Goal: Transaction & Acquisition: Obtain resource

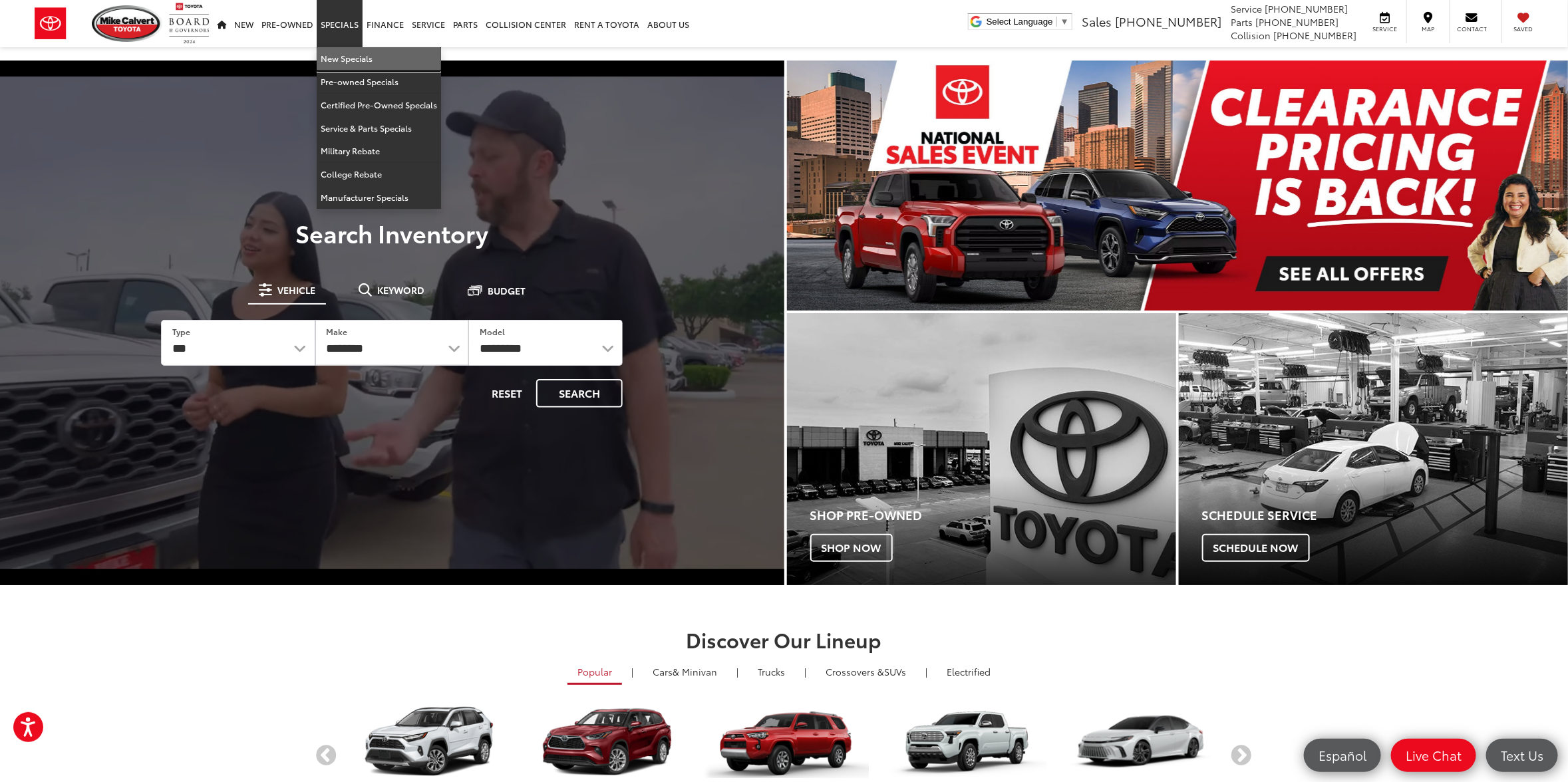
click at [346, 56] on link "New Specials" at bounding box center [378, 59] width 125 height 23
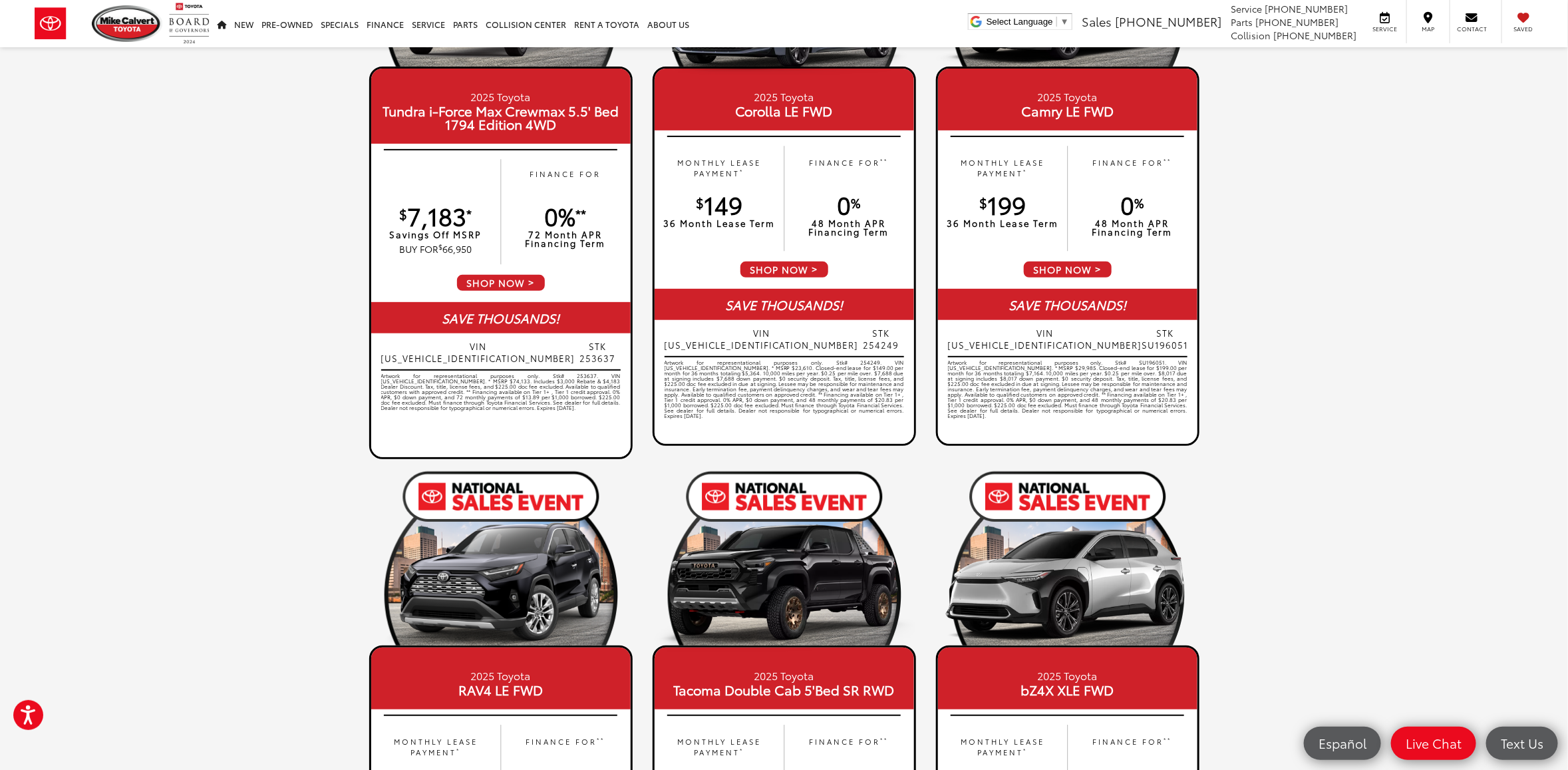
scroll to position [83, 0]
